Goal: Communication & Community: Answer question/provide support

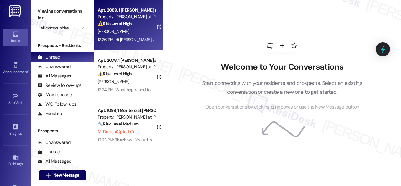
click at [138, 30] on div "S. Mcharg" at bounding box center [126, 32] width 59 height 8
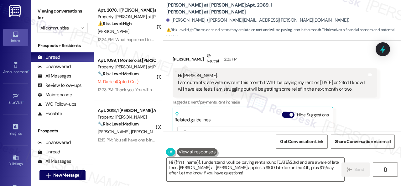
scroll to position [134, 0]
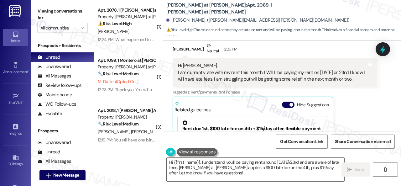
click at [169, 94] on div "Received via SMS Shauna Mcharg Neutral 12:26 PM Hi Sarah. I am currently late w…" at bounding box center [275, 116] width 214 height 156
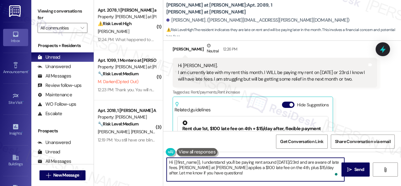
drag, startPoint x: 201, startPoint y: 161, endPoint x: 231, endPoint y: 175, distance: 32.5
click at [231, 175] on textarea "Hi {{first_name}}, I understand you'll be paying rent around Aug 22nd/23rd and …" at bounding box center [256, 169] width 178 height 23
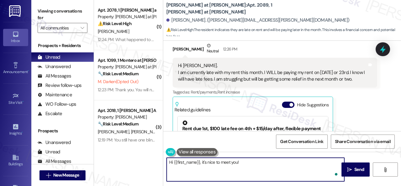
paste textarea "Thanks for updating us on your payment plan! We appreciate you letting us know.…"
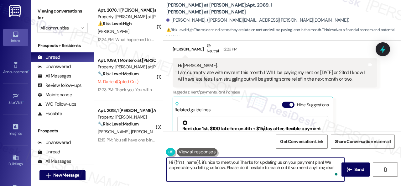
click at [227, 169] on textarea "Hi {{first_name}}, it's nice to meet you! Thanks for updating us on your paymen…" at bounding box center [256, 169] width 178 height 23
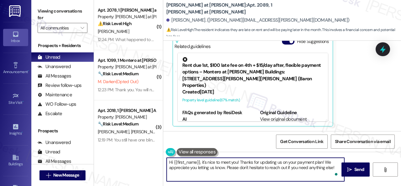
scroll to position [2, 0]
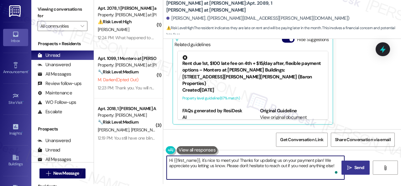
type textarea "Hi {{first_name}}, it's nice to meet you! Thanks for updating us on your paymen…"
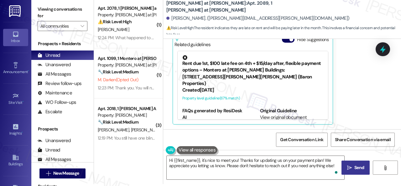
click at [354, 168] on span "Send" at bounding box center [359, 167] width 10 height 7
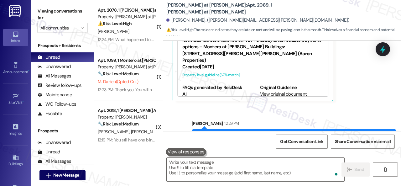
scroll to position [248, 0]
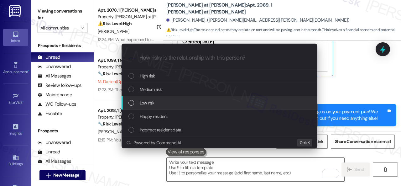
click at [144, 104] on span "Low risk" at bounding box center [147, 102] width 14 height 7
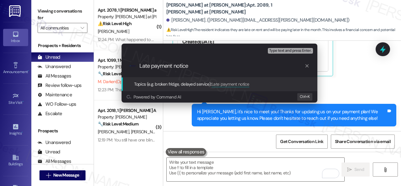
type input "Late payment notice."
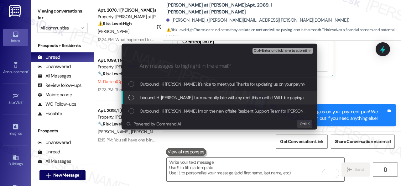
click at [157, 95] on span "Inbound: Hi Sarah. I am currently late with my rent this month. I WILL be payin…" at bounding box center [333, 97] width 386 height 7
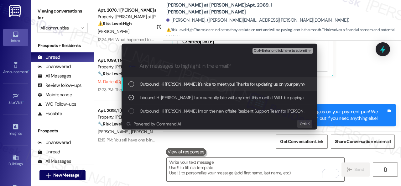
click at [269, 50] on span "Ctrl+Enter or click here to submit" at bounding box center [281, 51] width 54 height 4
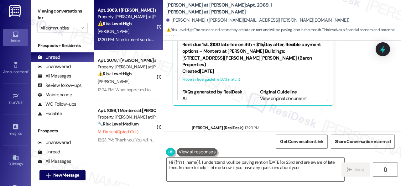
scroll to position [300, 0]
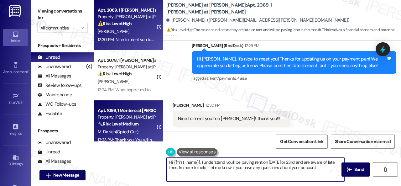
drag, startPoint x: 323, startPoint y: 168, endPoint x: 126, endPoint y: 136, distance: 199.6
click at [126, 136] on div "( 1 ) Apt. 2089, 1 Montero at Dana Park Property: Montero at Dana Park ⚠️ Risk …" at bounding box center [247, 93] width 307 height 186
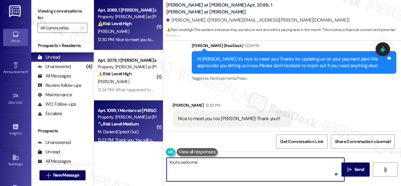
type textarea "You're welcome!"
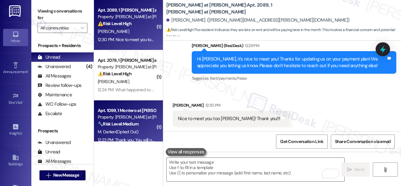
click at [138, 129] on div "M. Darken (Opted Out)" at bounding box center [126, 132] width 59 height 8
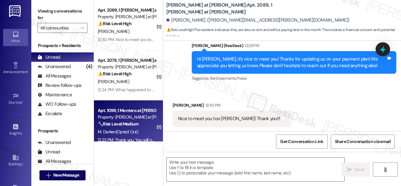
type textarea "Fetching suggested responses. Please feel free to read through the conversation…"
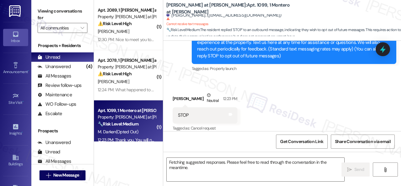
scroll to position [91, 0]
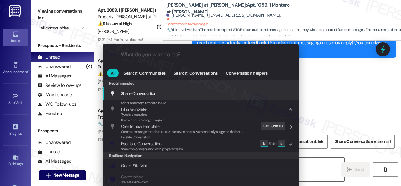
type textarea "Hi {{first_name}}, I understand you replied STOP to opt"
type input "ar"
type textarea "Hi {{first_name}}, I understand you replied STOP to opt"
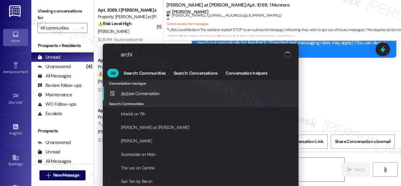
type input "archiv"
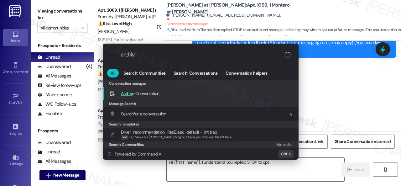
type textarea "Hi {{first_name}}, I understand you replied STOP to opt out"
type input "archive"
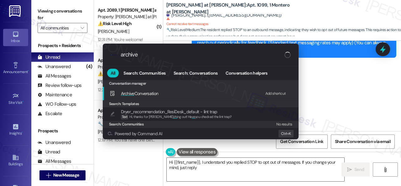
type textarea "Hi {{first_name}}, I understand you replied STOP to opt out of messages. If you…"
type input "archive"
click at [275, 92] on div "Add shortcut" at bounding box center [275, 93] width 21 height 7
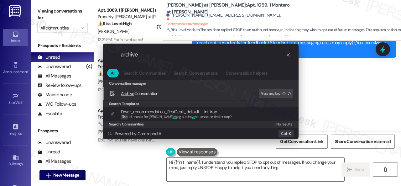
type textarea "Hi {{first_name}}, I understand you replied STOP to opt out of messages. If you…"
click at [146, 95] on span "Archive Conversation" at bounding box center [140, 94] width 38 height 6
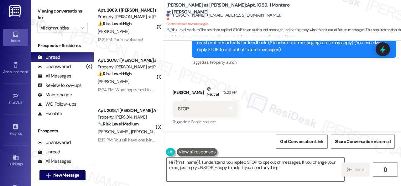
click at [273, 91] on div "Received via SMS Mathew Darken Neutral 12:23 PM STOP Tags and notes Tagged as: …" at bounding box center [282, 101] width 238 height 60
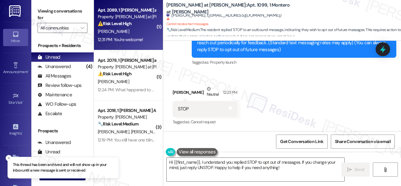
click at [139, 27] on div "Apt. 2089, 1 Montero at Dana Park Property: Montero at Dana Park ⚠️ Risk Level:…" at bounding box center [126, 16] width 59 height 21
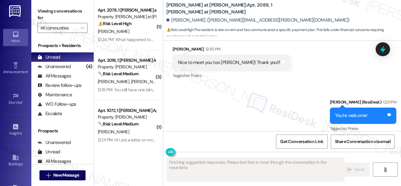
scroll to position [2, 0]
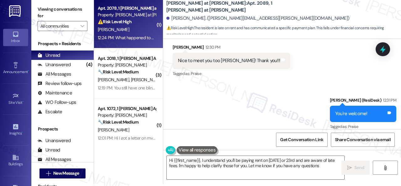
type textarea "Hi {{first_name}}, I understand you'll be paying rent on Aug 22nd or 23rd and a…"
click at [141, 26] on div "M. Rodriguez" at bounding box center [126, 30] width 59 height 8
type textarea "Fetching suggested responses. Please feel free to read through the conversation…"
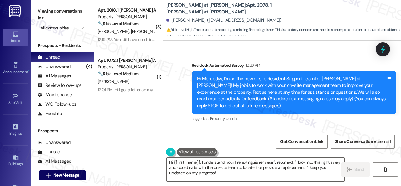
scroll to position [91, 0]
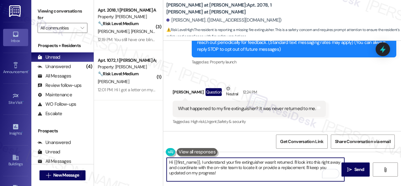
drag, startPoint x: 237, startPoint y: 168, endPoint x: 304, endPoint y: 168, distance: 67.0
click at [304, 168] on textarea "Hi {{first_name}}, I understand your fire extinguisher wasn't returned. I'll lo…" at bounding box center [256, 169] width 178 height 23
click at [309, 168] on textarea "Hi {{first_name}}, I understand your fire extinguisher wasn't returned. I'll lo…" at bounding box center [256, 169] width 178 height 23
type textarea "Hi {{first_name}}, I understand your fire extinguisher wasn't returned. I'll lo…"
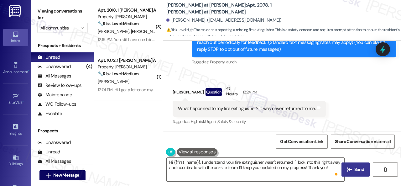
click at [355, 171] on span "Send" at bounding box center [359, 169] width 10 height 7
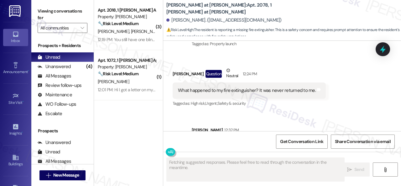
scroll to position [79, 0]
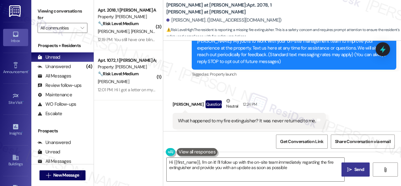
type textarea "Hi {{first_name}}, I'm on it! I'll follow up with the on-site team immediately …"
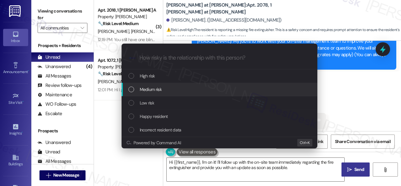
click at [154, 91] on span "Medium risk" at bounding box center [151, 89] width 22 height 7
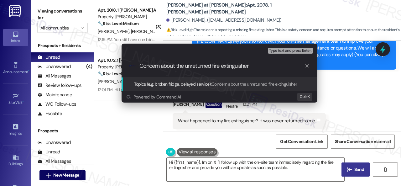
type input "Concern about the unreturned fire extinguisher."
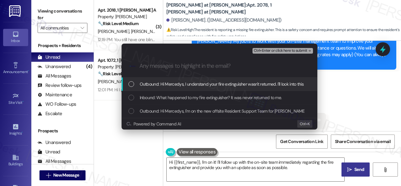
click at [163, 95] on span "Inbound: What happened to my fire extinguisher? It was never returned to me." at bounding box center [211, 97] width 142 height 7
click at [271, 52] on span "Ctrl+Enter or click here to submit" at bounding box center [281, 51] width 54 height 4
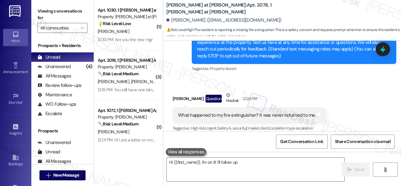
scroll to position [91, 0]
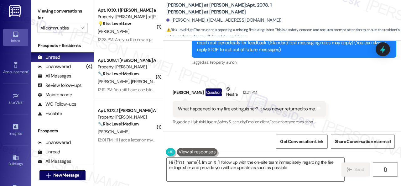
type textarea "Hi {{first_name}}, I'm on it! I'll follow up with the on-site team immediately …"
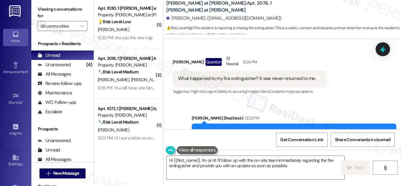
scroll to position [151, 0]
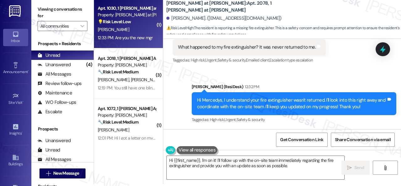
click at [134, 32] on div "[PERSON_NAME]" at bounding box center [126, 30] width 59 height 8
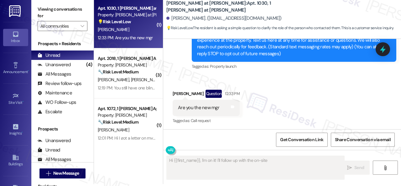
scroll to position [0, 0]
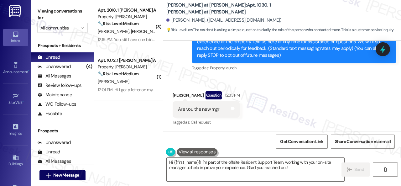
click at [270, 88] on div "Received via SMS Marcella Colbert Question 12:33 PM Are you the new mgr Tags an…" at bounding box center [282, 104] width 238 height 54
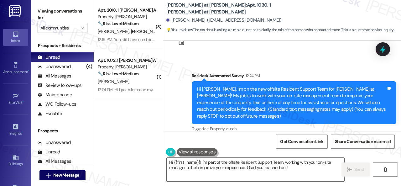
scroll to position [23, 0]
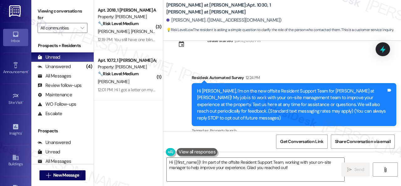
click at [263, 64] on div "Survey, sent via SMS Residesk Automated Survey 12:24 PM Hi Marcella, I'm on the…" at bounding box center [282, 100] width 238 height 80
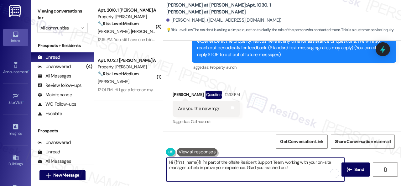
drag, startPoint x: 300, startPoint y: 168, endPoint x: 201, endPoint y: 168, distance: 99.0
click at [92, 136] on div "Viewing conversations for All communities  Prospects + Residents Unread (0) Un…" at bounding box center [216, 93] width 370 height 186
paste textarea ", it's nice to meet you! I'm part of {{property}}'s Resident Support Offsite Te…"
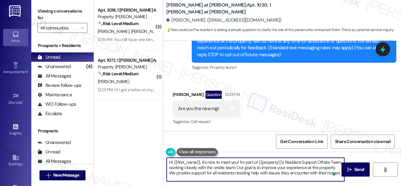
click at [239, 163] on textarea "Hi {{first_name}}, it's nice to meet you! I'm part of {{property}}'s Resident S…" at bounding box center [256, 169] width 178 height 23
click at [256, 178] on textarea "Hi {{first_name}}, it's nice to meet you! No, I'm not a manager. I'm part of {{…" at bounding box center [256, 169] width 178 height 23
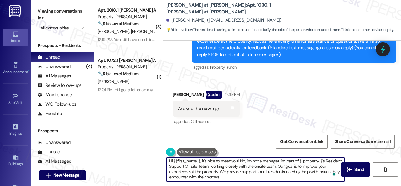
scroll to position [0, 0]
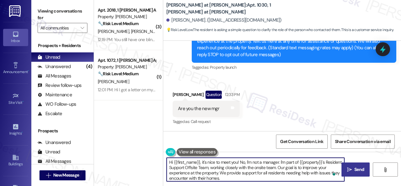
type textarea "Hi {{first_name}}, it's nice to meet you! No, I'm not a manager. I'm part of {{…"
click at [350, 172] on span " Send" at bounding box center [356, 169] width 20 height 7
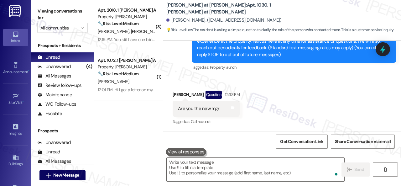
scroll to position [85, 0]
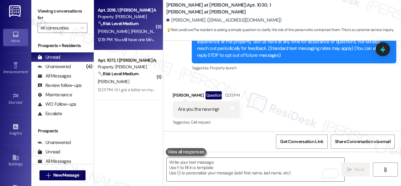
click at [128, 32] on div "C. Bird J. Bird" at bounding box center [126, 32] width 59 height 8
type textarea "Fetching suggested responses. Please feel free to read through the conversation…"
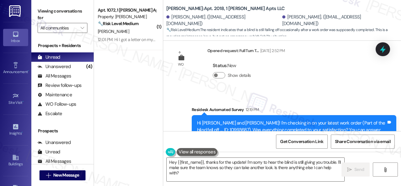
scroll to position [3404, 0]
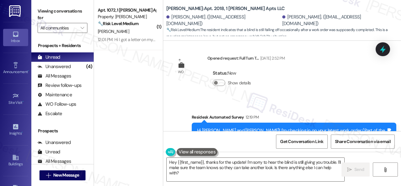
click at [175, 107] on div "Survey, sent via SMS Residesk Automated Survey 12:19 PM Hi Catherine and Jeffre…" at bounding box center [282, 133] width 238 height 66
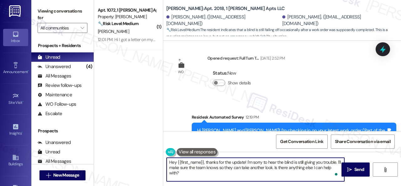
click at [338, 176] on html "Inbox Go to Inbox Announcement • Send A Text Announcement Site Visit • Go to Si…" at bounding box center [200, 93] width 401 height 186
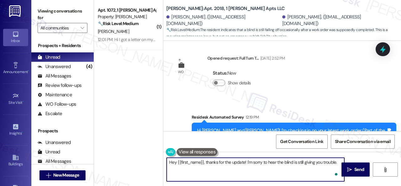
paste textarea "We apologize for the delay and any inconvenience this may have caused. Have you…"
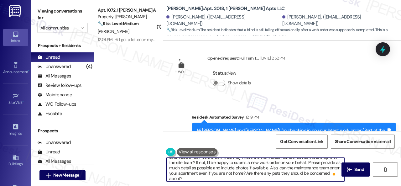
scroll to position [0, 0]
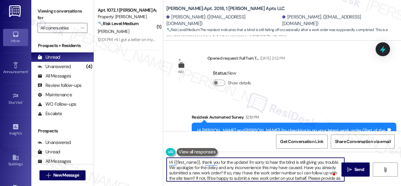
drag, startPoint x: 338, startPoint y: 162, endPoint x: 215, endPoint y: 170, distance: 123.4
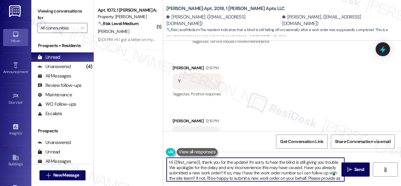
scroll to position [3529, 0]
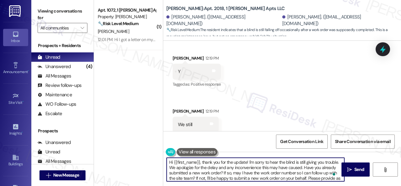
drag, startPoint x: 173, startPoint y: 162, endPoint x: 200, endPoint y: 160, distance: 27.0
click at [200, 160] on textarea "Hi {{first_name}}, thank you for the update! I'm sorry to hear the blind is sti…" at bounding box center [256, 169] width 178 height 23
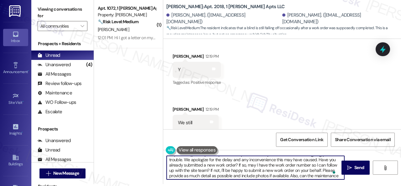
scroll to position [0, 0]
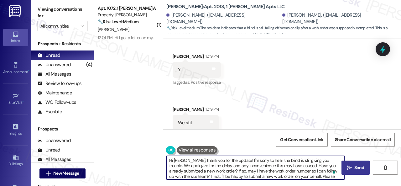
type textarea "Hi Jeffrey, thank you for the update! I'm sorry to hear the blind is still givi…"
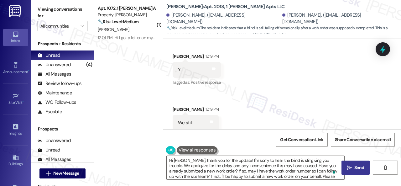
click at [347, 168] on icon "" at bounding box center [349, 167] width 5 height 5
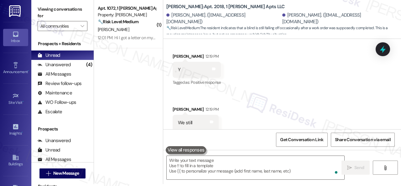
scroll to position [3529, 0]
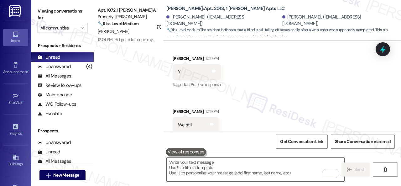
click at [131, 33] on div "[PERSON_NAME]" at bounding box center [126, 32] width 59 height 8
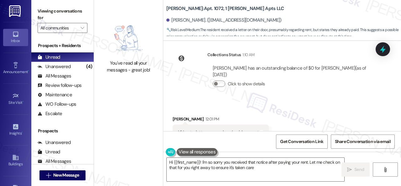
scroll to position [1642, 0]
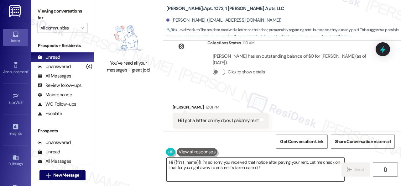
click at [210, 163] on textarea "Hi {{first_name}}! I'm so sorry you received that notice after paying your rent…" at bounding box center [256, 169] width 178 height 23
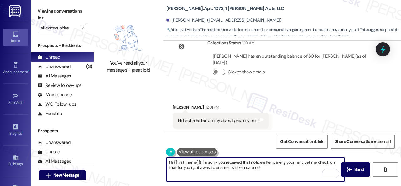
drag, startPoint x: 305, startPoint y: 162, endPoint x: 305, endPoint y: 166, distance: 4.4
click at [305, 166] on textarea "Hi {{first_name}}! I'm sorry you received that notice after paying your rent. L…" at bounding box center [256, 169] width 178 height 23
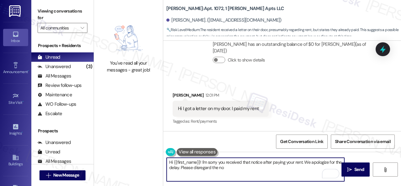
scroll to position [1674, 0]
type textarea "Hi {{first_name}}! I'm sorry you received that notice after paying your rent. W…"
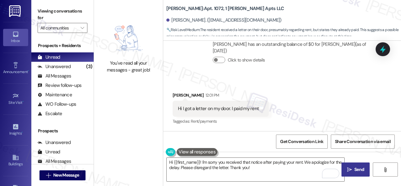
click at [349, 170] on icon "" at bounding box center [349, 169] width 5 height 5
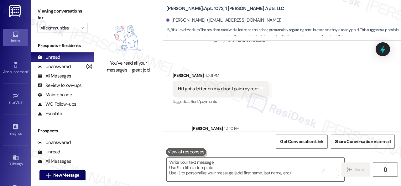
scroll to position [1673, 0]
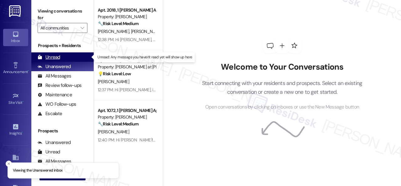
click at [54, 57] on div "Unread" at bounding box center [49, 57] width 23 height 7
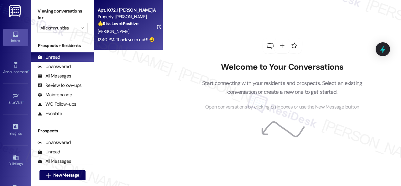
click at [137, 29] on div "[PERSON_NAME]" at bounding box center [126, 32] width 59 height 8
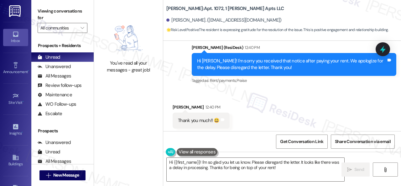
scroll to position [1786, 0]
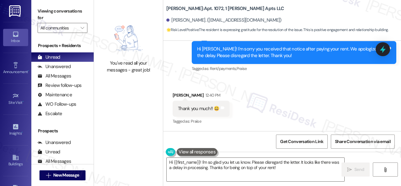
drag, startPoint x: 236, startPoint y: 161, endPoint x: 51, endPoint y: 129, distance: 186.9
click at [145, 150] on div "You've read all your messages - great job! [PERSON_NAME]: Apt. 1072, 1 [PERSON_…" at bounding box center [247, 93] width 307 height 186
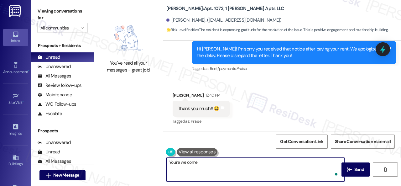
type textarea "You're welcome."
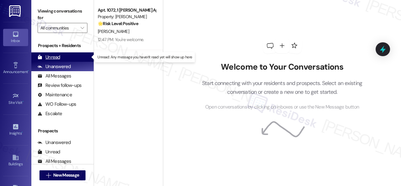
click at [52, 55] on div "Unread" at bounding box center [49, 57] width 23 height 7
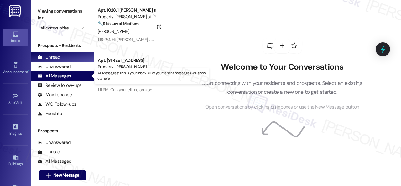
click at [54, 78] on div "All Messages" at bounding box center [55, 76] width 34 height 7
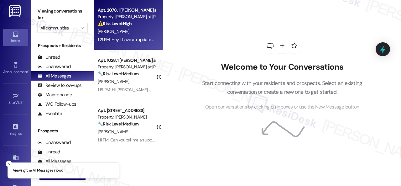
click at [137, 35] on div "M. Rodriguez" at bounding box center [126, 32] width 59 height 8
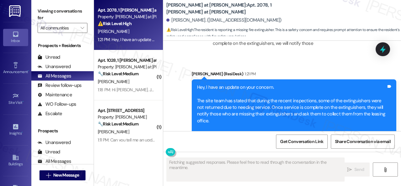
scroll to position [399, 0]
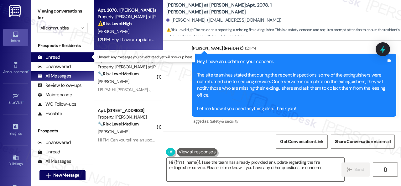
type textarea "Hi {{first_name}}, I see the team has already provided an update regarding the …"
click at [53, 55] on div "Unread" at bounding box center [49, 57] width 23 height 7
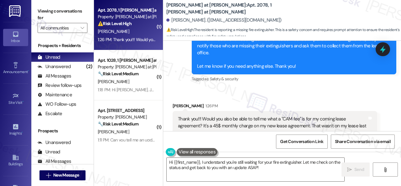
scroll to position [456, 0]
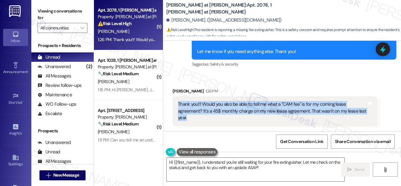
drag, startPoint x: 195, startPoint y: 116, endPoint x: 177, endPoint y: 104, distance: 21.7
click at [177, 104] on div "Thank you!!! Would you also be able to tell me what a "CAM fee" is for my comin…" at bounding box center [272, 111] width 190 height 20
copy div "Thank you!!! Would you also be able to tell me what a "CAM fee" is for my comin…"
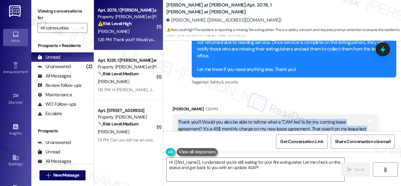
scroll to position [424, 0]
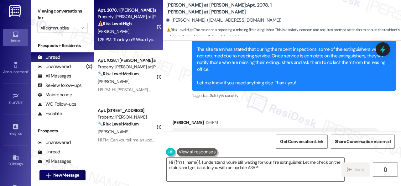
click at [123, 129] on div "( 1 ) Apt. 2078, 1 Montero at Dana Park Property: Montero at Dana Park ⚠️ Risk …" at bounding box center [247, 93] width 307 height 186
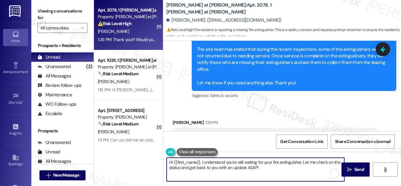
scroll to position [456, 0]
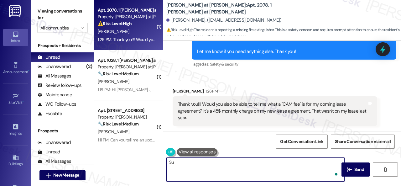
type textarea "S"
type textarea "I will forward your question to the site team. I appreciate your patience, Merc…"
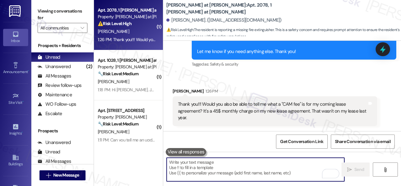
scroll to position [455, 0]
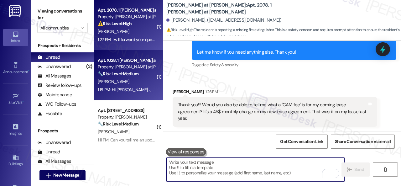
click at [148, 76] on div "🔧 Risk Level: Medium The resident is complaining about pool parties by non-resi…" at bounding box center [127, 73] width 58 height 7
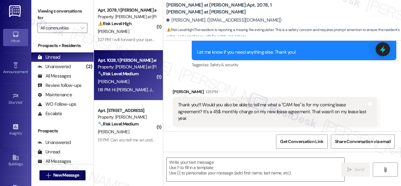
type textarea "Fetching suggested responses. Please feel free to read through the conversation…"
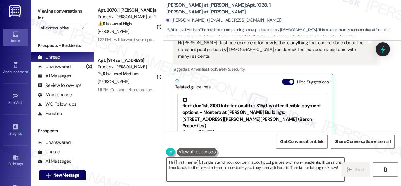
scroll to position [152, 0]
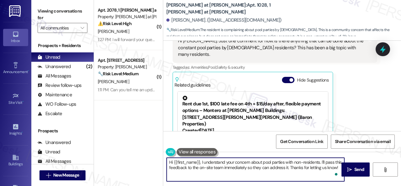
drag, startPoint x: 268, startPoint y: 166, endPoint x: 295, endPoint y: 165, distance: 26.6
click at [295, 165] on textarea "Hi {{first_name}}, I understand your concern about pool parties with non-reside…" at bounding box center [256, 169] width 178 height 23
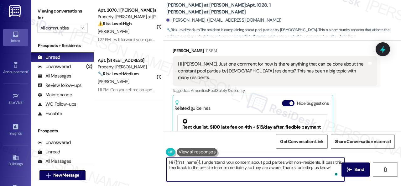
scroll to position [122, 0]
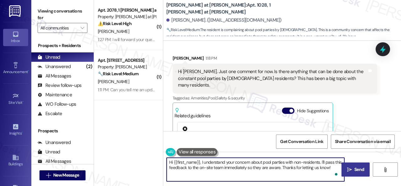
type textarea "Hi {{first_name}}, I understand your concern about pool parties with non-reside…"
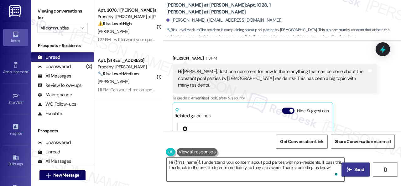
click at [350, 169] on span " Send" at bounding box center [356, 169] width 20 height 7
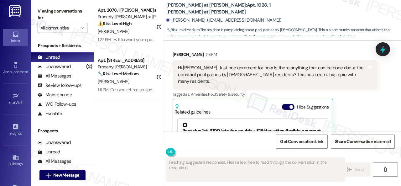
scroll to position [121, 0]
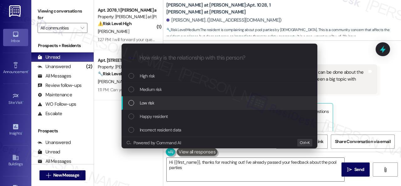
click at [146, 102] on span "Low risk" at bounding box center [147, 102] width 14 height 7
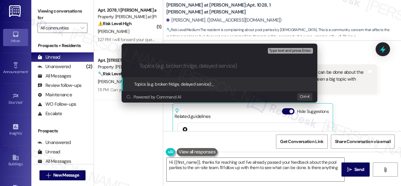
type textarea "Hi {{first_name}}, thanks for reaching out! I've already passed your feedback a…"
type input "C"
type textarea "Hi {{first_name}}, thanks for reaching out! I've already passed your feedback a…"
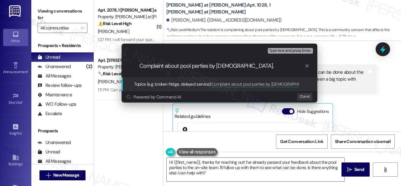
drag, startPoint x: 140, startPoint y: 66, endPoint x: 253, endPoint y: 66, distance: 113.4
click at [253, 66] on input "Complaint about pool parties by non-residents." at bounding box center [221, 66] width 165 height 7
click at [253, 67] on input "Complaint about pool parties by non-residents." at bounding box center [221, 66] width 165 height 7
drag, startPoint x: 260, startPoint y: 64, endPoint x: 115, endPoint y: 64, distance: 145.4
click at [115, 64] on div "Escalate Conversation Low risk Topics (e.g. broken fridge, delayed service) Any…" at bounding box center [219, 72] width 211 height 71
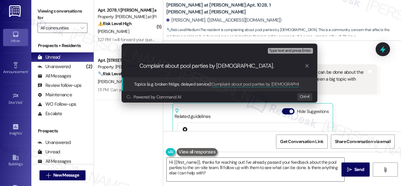
paste input "ncerns About Non-Residents Using Pool for Parties"
type input "Concerns About Non-Residents Using Pool for Parties"
click at [168, 65] on input "Concerns About Non-Residents Using Pool for Parties" at bounding box center [221, 66] width 165 height 7
click at [290, 66] on input "Concerns About Non-Residents Using Pool for Parties" at bounding box center [221, 66] width 165 height 7
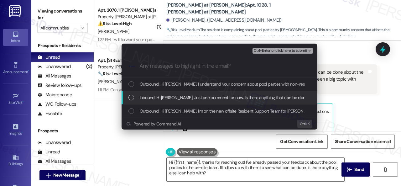
click at [167, 95] on span "Inbound: Hi Sarah. Just one comment for now. Is there anything that can be done…" at bounding box center [330, 97] width 381 height 7
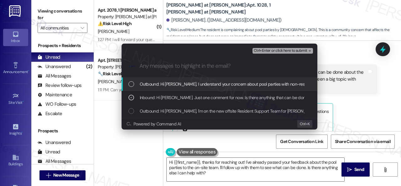
click at [269, 52] on span "Ctrl+Enter or click here to submit" at bounding box center [281, 51] width 54 height 4
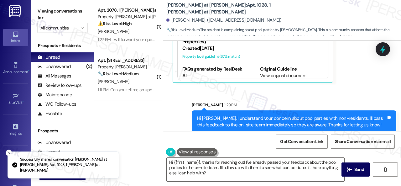
scroll to position [184, 0]
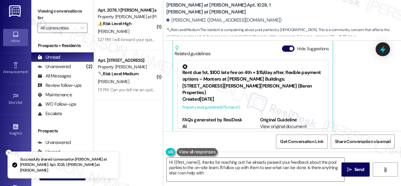
type textarea "Hi {{first_name}}, thanks for reaching out! I've already passed your feedback a…"
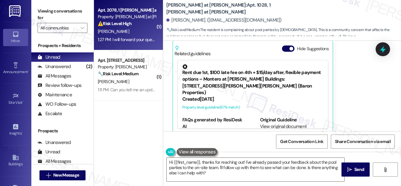
click at [142, 32] on div "M. Rodriguez" at bounding box center [126, 32] width 59 height 8
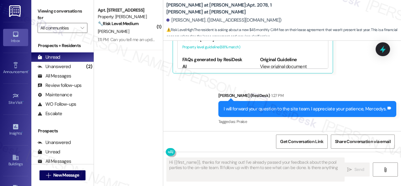
scroll to position [2, 0]
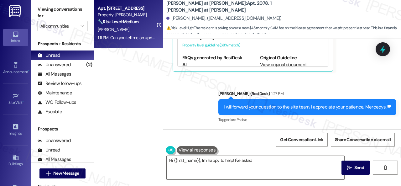
type textarea "Hi {{first_name}}, I'm happy to help! I've asked the"
click at [137, 34] on div "1:11 PM: Can you tell me an update on my maintenance request? When I left this …" at bounding box center [126, 38] width 59 height 8
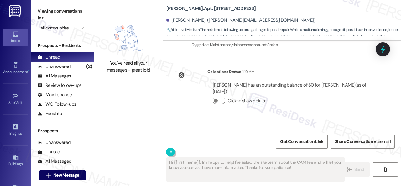
scroll to position [556, 0]
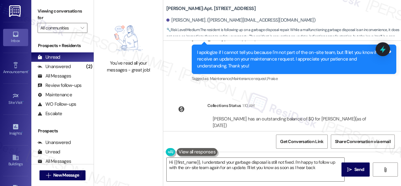
type textarea "Hi {{first_name}}, I understand your garbage disposal is still not fixed. I'm h…"
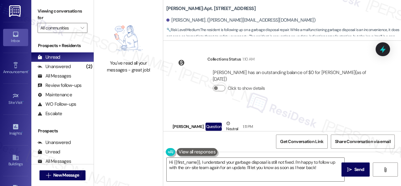
scroll to position [587, 0]
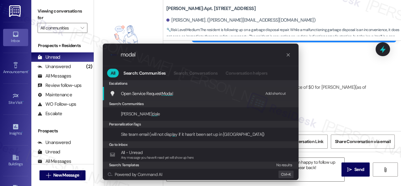
click at [275, 93] on div "Add shortcut" at bounding box center [275, 93] width 21 height 7
click at [145, 92] on span "Open Service Request Modal" at bounding box center [147, 94] width 52 height 6
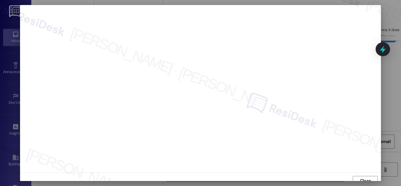
scroll to position [5, 0]
click at [361, 178] on span "Close" at bounding box center [365, 176] width 11 height 7
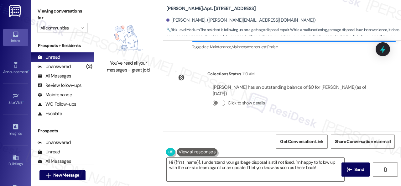
click at [290, 77] on div "Collections Status 1:10 AM" at bounding box center [292, 74] width 170 height 9
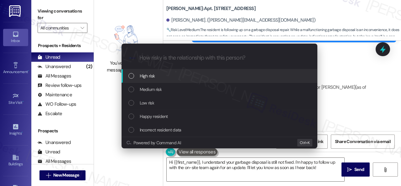
click at [143, 76] on span "High risk" at bounding box center [147, 75] width 15 height 7
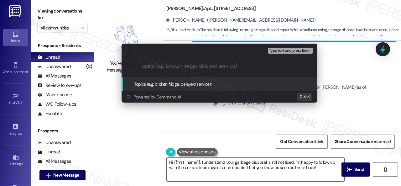
paste input "Follow-up on work order 10995640"
type input "Follow-up on work order 10995640"
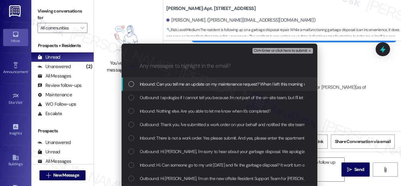
click at [214, 84] on span "Inbound: Can you tell me an update on my maintenance request? When I left this …" at bounding box center [257, 84] width 235 height 7
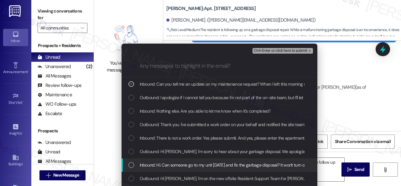
click at [263, 168] on span "Inbound: Hi. Can someone go to my unit today and fix the garbage disposal? It w…" at bounding box center [224, 164] width 168 height 7
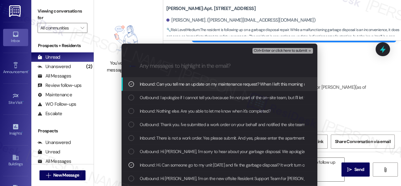
click at [277, 50] on span "Ctrl+Enter or click here to submit" at bounding box center [281, 51] width 54 height 4
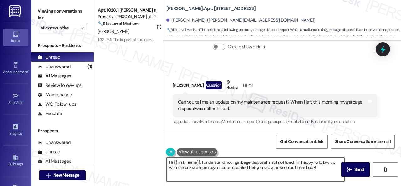
scroll to position [650, 0]
click at [246, 142] on div "Get Conversation Link Share Conversation via email" at bounding box center [282, 141] width 238 height 21
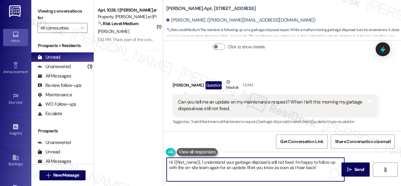
drag, startPoint x: 329, startPoint y: 170, endPoint x: 130, endPoint y: 145, distance: 200.2
click at [130, 145] on div "( 1 ) Apt. 1028, 1 Montero at Dana Park Property: Montero at Dana Park 🔧 Risk L…" at bounding box center [247, 93] width 307 height 186
paste textarea "I haven't received a response from the site team yet, but I have made a follow-…"
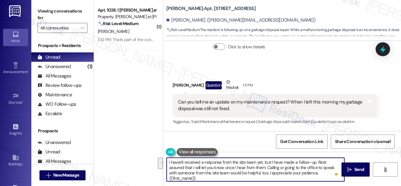
drag, startPoint x: 252, startPoint y: 167, endPoint x: 260, endPoint y: 173, distance: 9.7
click at [260, 173] on textarea "I haven't received a response from the site team yet, but I have made a follow-…" at bounding box center [256, 169] width 178 height 23
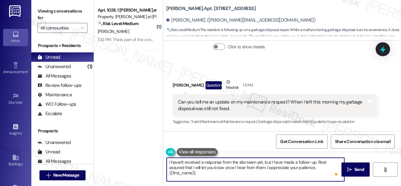
click at [215, 168] on textarea "I haven't received a response from the site team yet, but I have made a follow-…" at bounding box center [256, 169] width 178 height 23
type textarea "I haven't received a response from the site team yet, but I have made a follow-…"
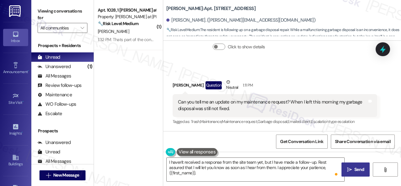
click at [353, 170] on span "Send" at bounding box center [359, 169] width 12 height 7
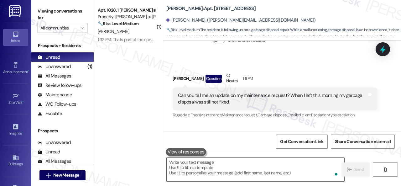
scroll to position [650, 0]
click at [287, 70] on div "Received via SMS Ross Meyer Question Neutral 1:11 PM Can you tell me an update …" at bounding box center [282, 91] width 238 height 66
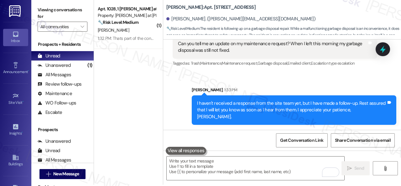
scroll to position [2, 0]
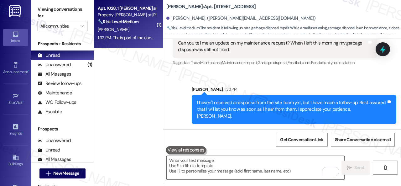
click at [142, 27] on div "R. Humann" at bounding box center [126, 30] width 59 height 8
type textarea "Fetching suggested responses. Please feel free to read through the conversation…"
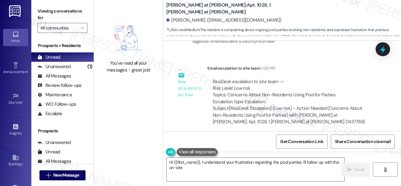
scroll to position [319, 0]
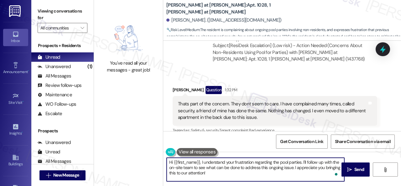
drag, startPoint x: 201, startPoint y: 161, endPoint x: 157, endPoint y: 161, distance: 44.5
click at [157, 161] on div "You've read all your messages - great job! Montero at Dana Park: Apt. 1028, 1 M…" at bounding box center [247, 93] width 307 height 186
drag, startPoint x: 270, startPoint y: 161, endPoint x: 273, endPoint y: 171, distance: 10.4
click at [273, 171] on textarea "I understand your frustration regarding the pool parties. I'll follow up with t…" at bounding box center [256, 169] width 178 height 23
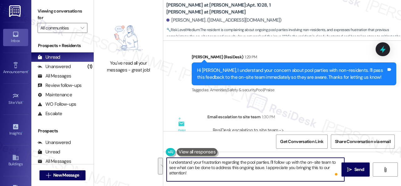
scroll to position [225, 0]
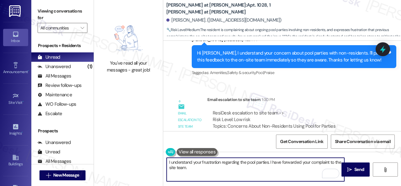
click at [252, 170] on textarea "I understand your frustration regarding the pool parties. I have forwarded your…" at bounding box center [256, 169] width 178 height 23
paste textarea "Please let me know if you have an update or need anything else."
click at [269, 166] on textarea "I understand your frustration regarding the pool parties. I have forwarded your…" at bounding box center [256, 169] width 178 height 23
click at [323, 167] on textarea "I understand your frustration regarding the pool parties. I have forwarded your…" at bounding box center [256, 169] width 178 height 23
click at [269, 161] on textarea "I understand your frustration regarding the pool parties. I have forwarded your…" at bounding box center [256, 169] width 178 height 23
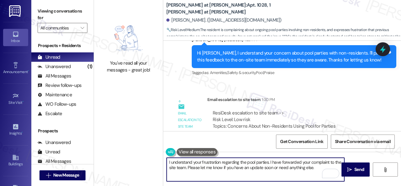
click at [328, 166] on textarea "I understand your frustration regarding the pool parties. I have forwarded your…" at bounding box center [256, 169] width 178 height 23
type textarea "I understand your frustration regarding the pool parties. I have forwarded your…"
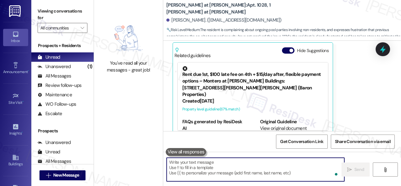
scroll to position [413, 0]
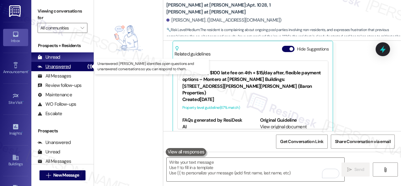
click at [61, 68] on div "Unanswered" at bounding box center [54, 66] width 33 height 7
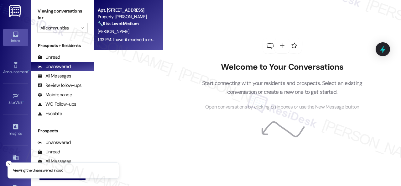
click at [132, 31] on div "[PERSON_NAME]" at bounding box center [126, 32] width 59 height 8
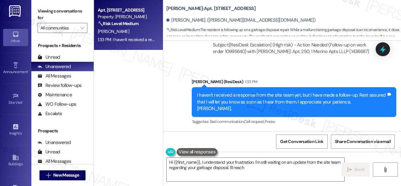
scroll to position [794, 0]
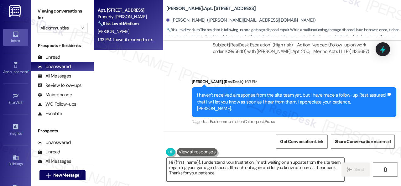
type textarea "Hi {{first_name}}, I understand your frustration. I'm still waiting on an updat…"
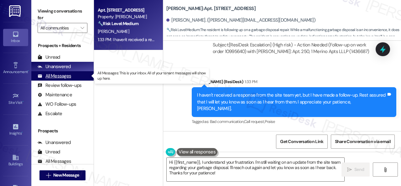
click at [53, 77] on div "All Messages" at bounding box center [55, 76] width 34 height 7
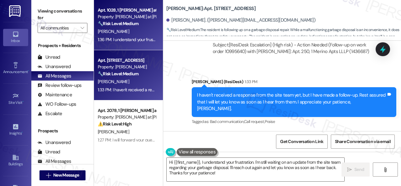
click at [139, 33] on div "R. Humann" at bounding box center [126, 32] width 59 height 8
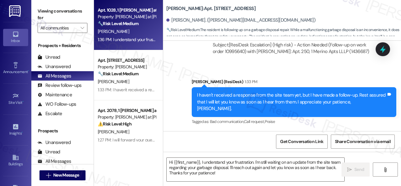
type textarea "Fetching suggested responses. Please feel free to read through the conversation…"
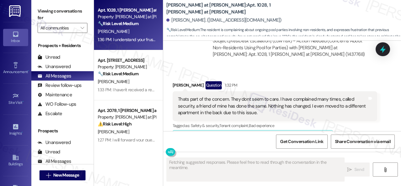
scroll to position [319, 0]
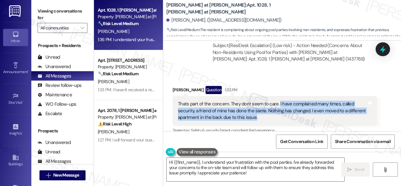
drag, startPoint x: 278, startPoint y: 96, endPoint x: 274, endPoint y: 110, distance: 14.0
click at [274, 110] on div "Thats part of the concern. They dont seem to care. I have complained many times…" at bounding box center [272, 111] width 189 height 20
copy div "I have complained many times, called security, a friend of mine has done the sa…"
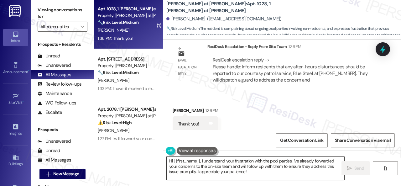
scroll to position [2, 0]
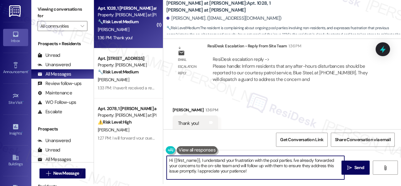
drag, startPoint x: 254, startPoint y: 174, endPoint x: 157, endPoint y: 147, distance: 101.6
click at [157, 147] on div "( 1 ) Apt. 1028, 1 Montero at Dana Park Property: Montero at Dana Park 🔧 Risk L…" at bounding box center [247, 91] width 307 height 186
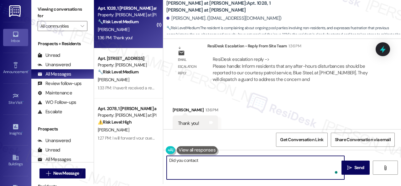
paste textarea "Blue Steel, at 602-283-4827"
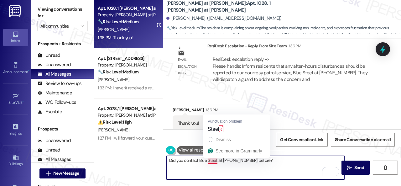
click at [217, 163] on textarea "Did you contact Blue Steel, at 602-283-4827 before?" at bounding box center [256, 167] width 178 height 23
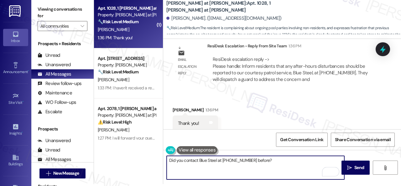
click at [263, 160] on textarea "Did you contact Blue Steel at 602-283-4827 before?" at bounding box center [256, 167] width 178 height 23
click at [268, 162] on textarea "Did you contact Blue Steel at 602-283-4827 before regarding the issue?" at bounding box center [256, 167] width 178 height 23
click at [256, 161] on textarea "Did you contact Blue Steel at 602-283-4827 before regarding the issue?" at bounding box center [256, 167] width 178 height 23
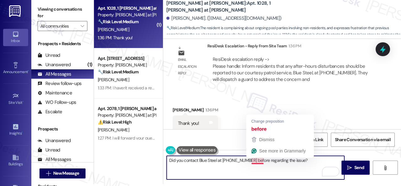
click at [256, 161] on textarea "Did you contact Blue Steel at 602-283-4827 before regarding the issue?" at bounding box center [256, 167] width 178 height 23
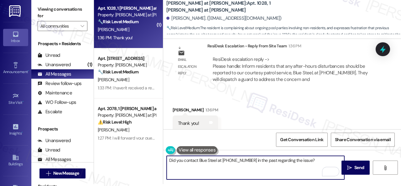
click at [319, 161] on textarea "Did you contact Blue Steel at 602-283-4827 in the past regarding the issue?" at bounding box center [256, 167] width 178 height 23
paste textarea "after-hours disturbances should be reported to"
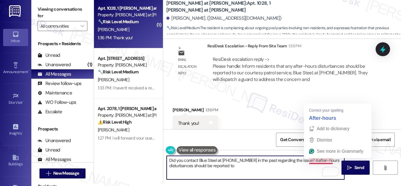
click at [312, 161] on textarea "Did you contact Blue Steel at 602-283-4827 in the past regarding the issue? Aaf…" at bounding box center [256, 167] width 178 height 23
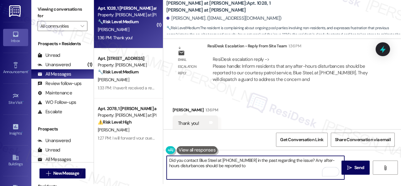
click at [246, 166] on textarea "Did you contact Blue Steel at 602-283-4827 in the past regarding the issue? Any…" at bounding box center [256, 167] width 178 height 23
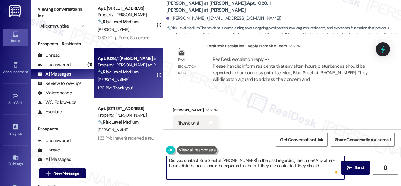
paste textarea "dispatch a guard to address the concern and pass along a report of the incident…"
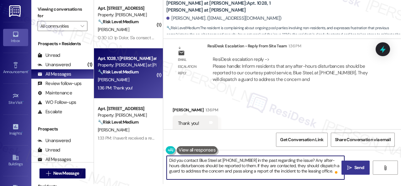
type textarea "Did you contact Blue Steel at 602-283-4827 in the past regarding the issue? Any…"
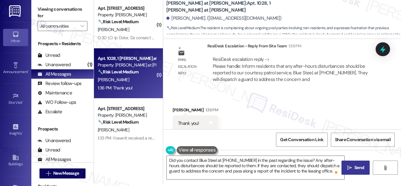
click at [350, 168] on span " Send" at bounding box center [356, 167] width 20 height 7
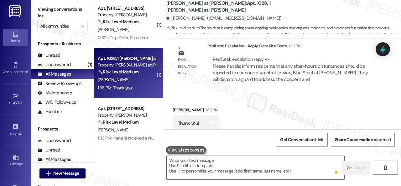
scroll to position [587, 0]
